Goal: Communication & Community: Answer question/provide support

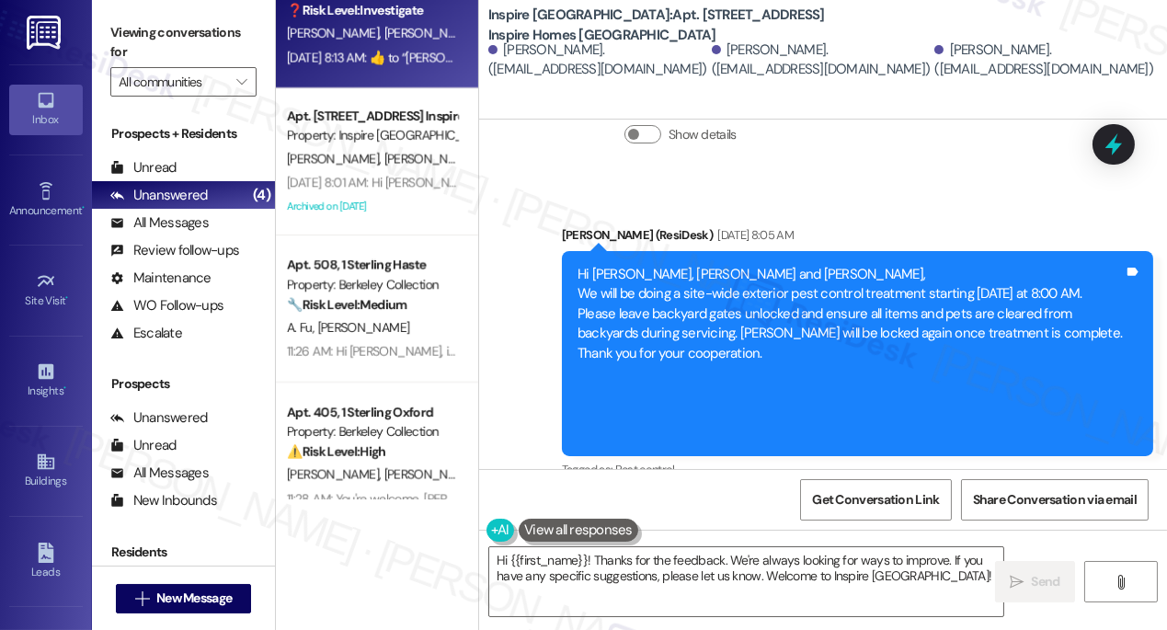
scroll to position [236, 0]
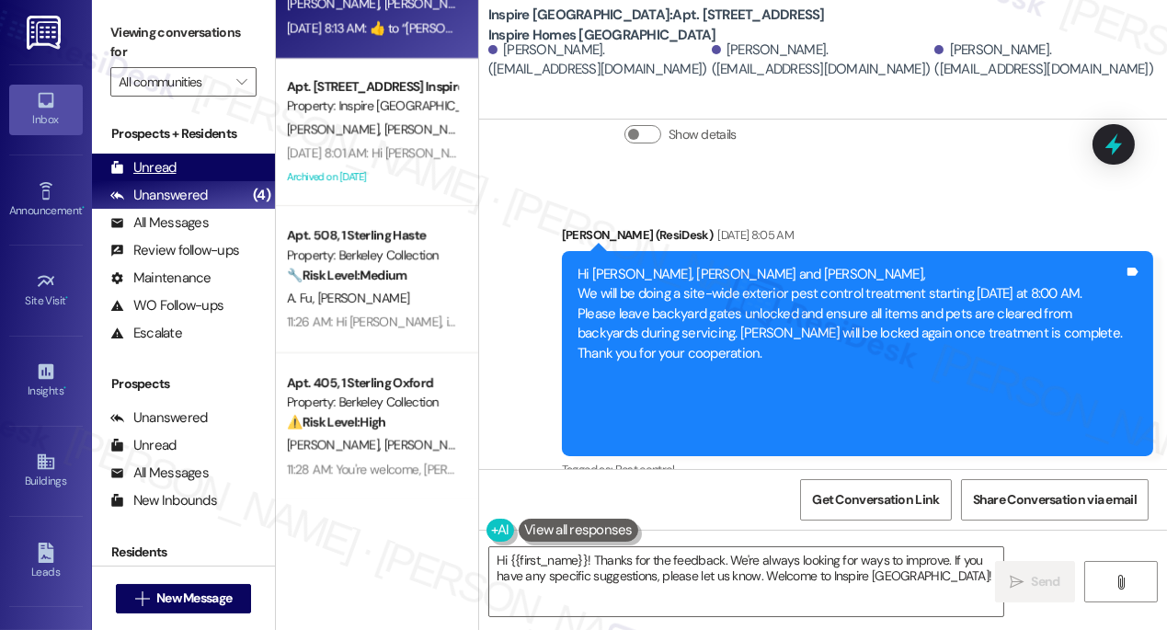
click at [196, 165] on div "Unread (0)" at bounding box center [183, 168] width 183 height 28
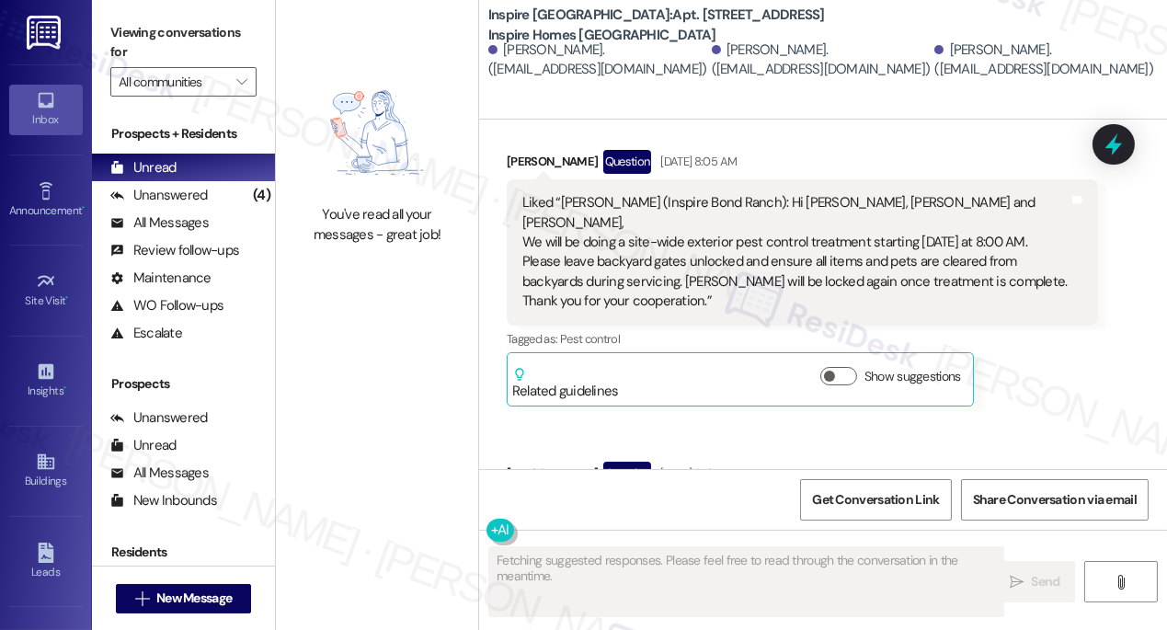
scroll to position [1319, 0]
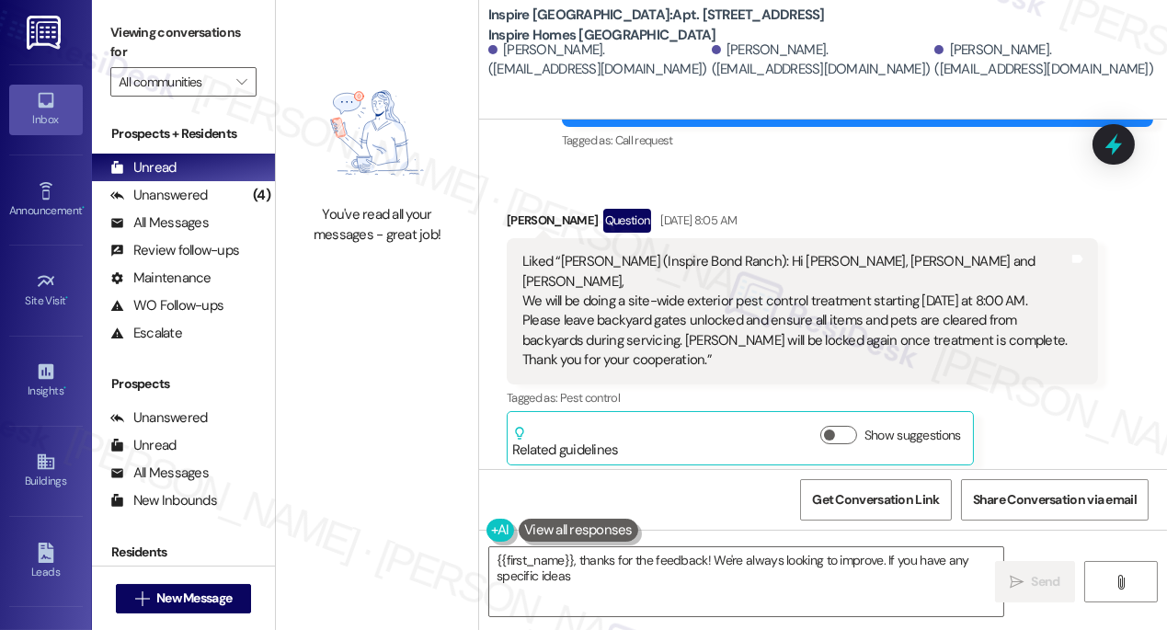
click at [569, 252] on div "Liked “[PERSON_NAME] (Inspire Bond Ranch): Hi [PERSON_NAME], [PERSON_NAME] and …" at bounding box center [796, 311] width 546 height 119
type textarea "{{first_name}}, thanks for the feedback! We're always looking to improve. If yo…"
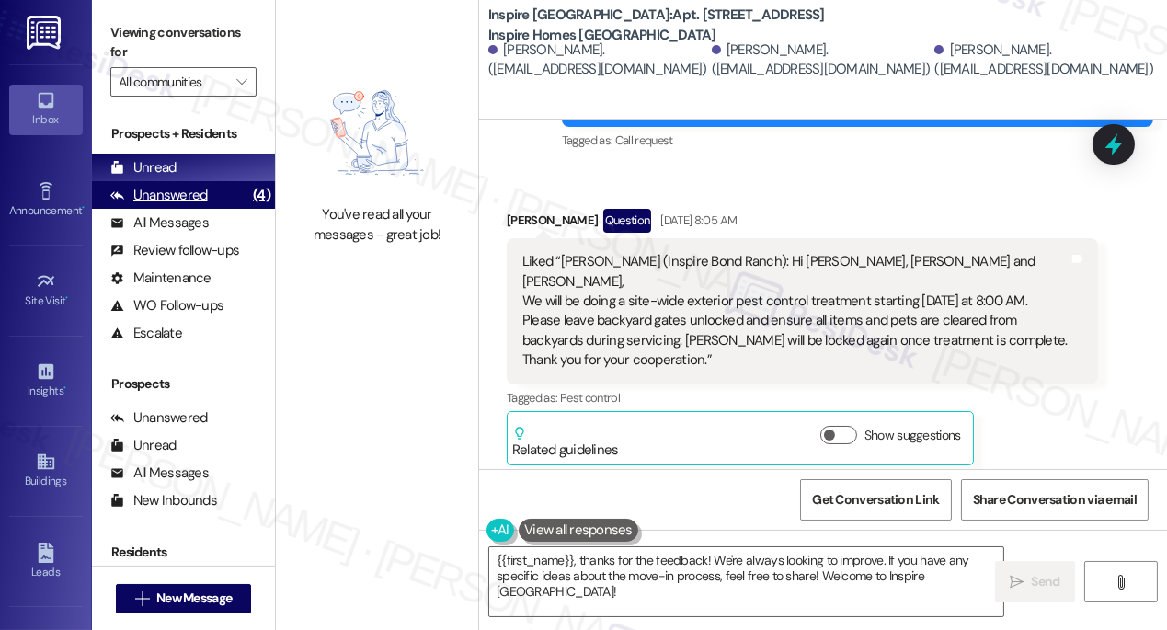
click at [155, 186] on div "Unanswered" at bounding box center [159, 195] width 98 height 19
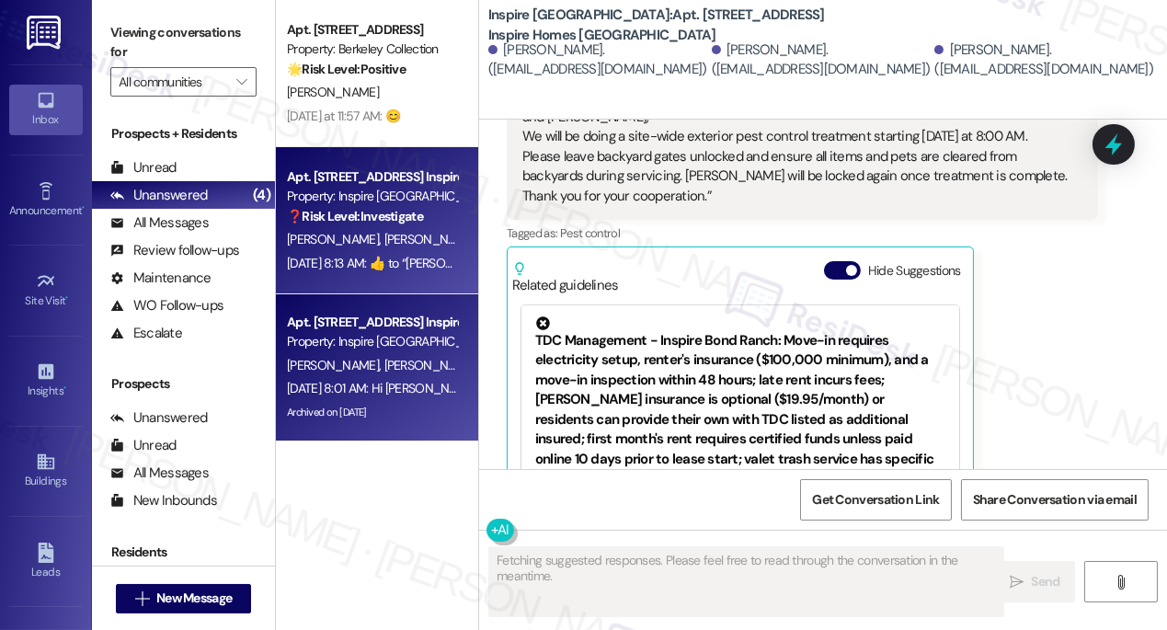
scroll to position [1813, 0]
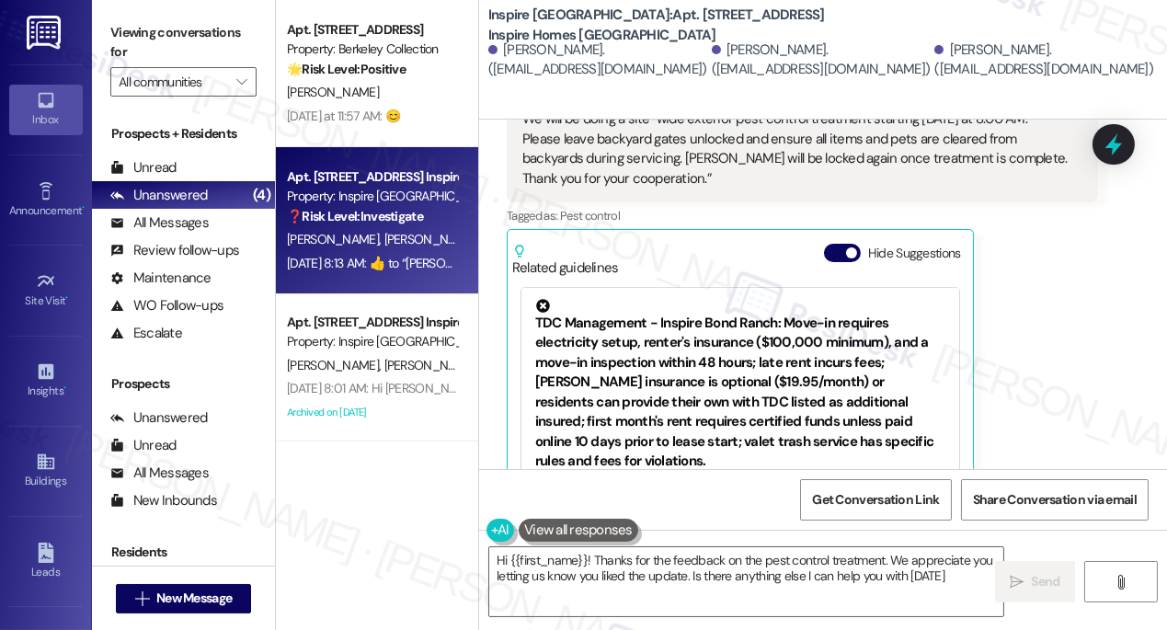
type textarea "Hi {{first_name}}! Thanks for the feedback on the pest control treatment. We ap…"
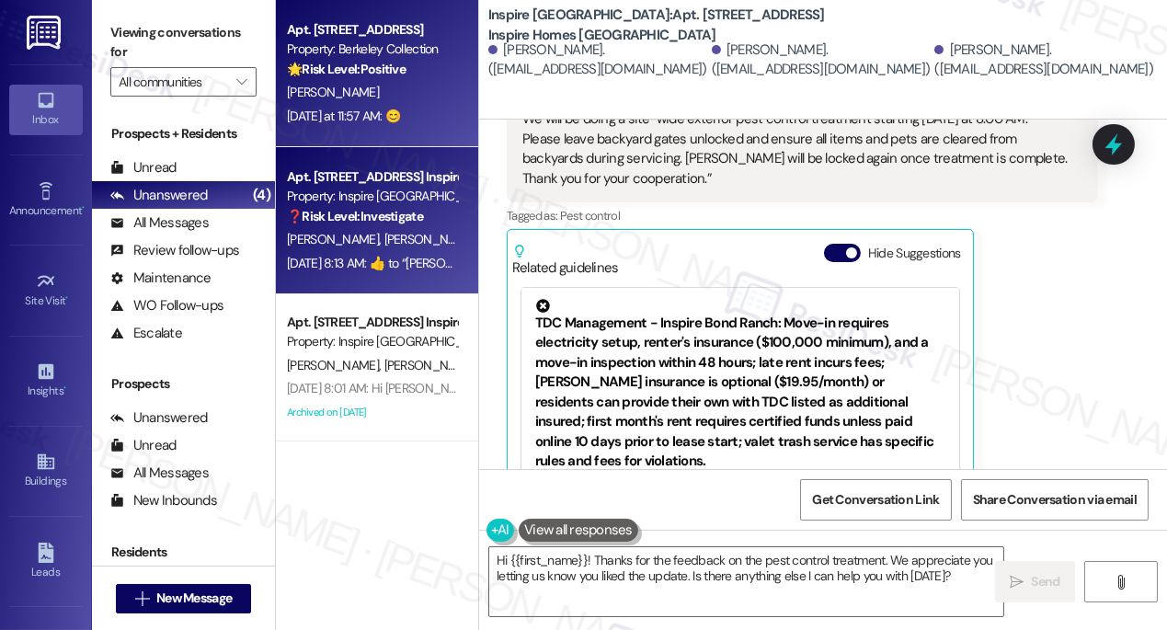
click at [415, 101] on div "[PERSON_NAME]" at bounding box center [372, 92] width 174 height 23
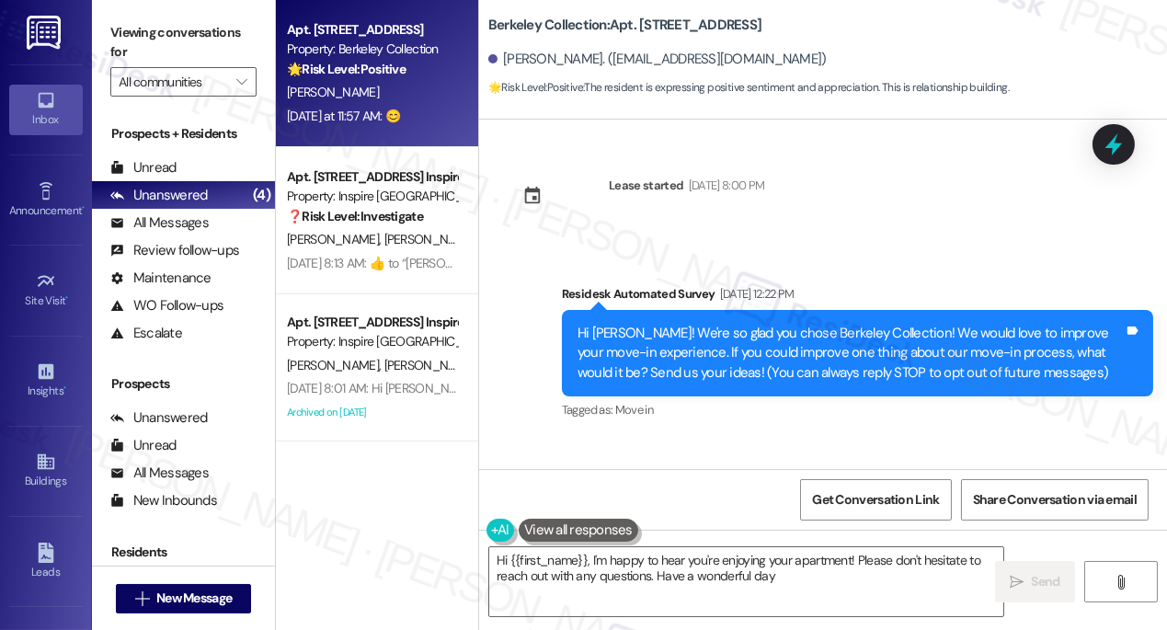
type textarea "Hi {{first_name}}, I'm happy to hear you're enjoying your apartment! Please don…"
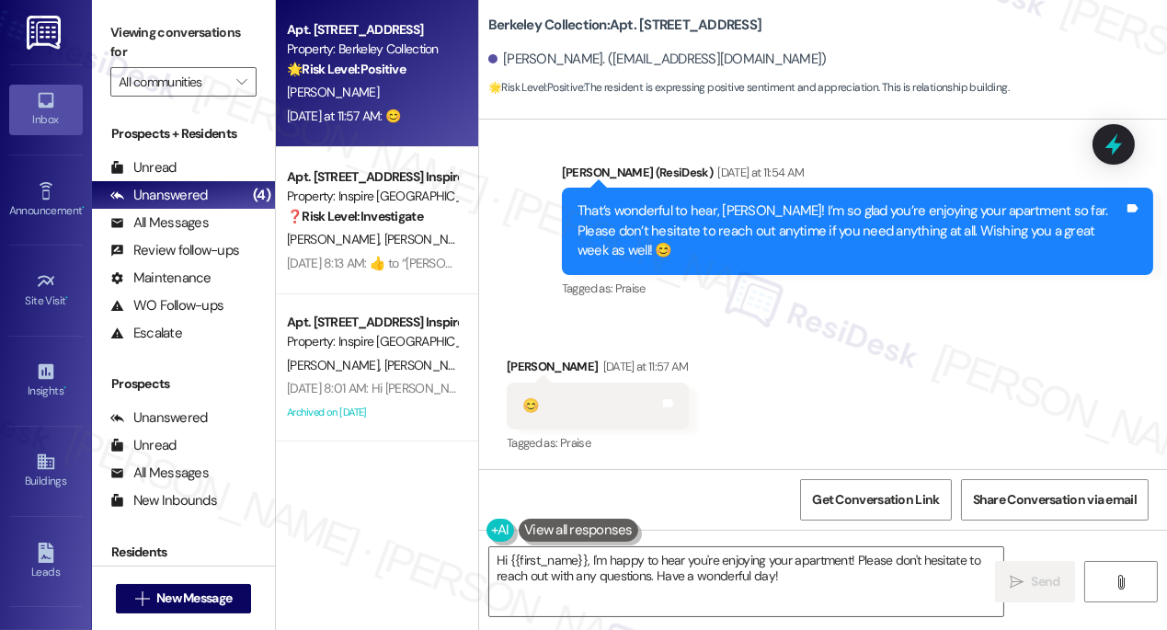
scroll to position [2101, 0]
